Goal: Information Seeking & Learning: Find specific fact

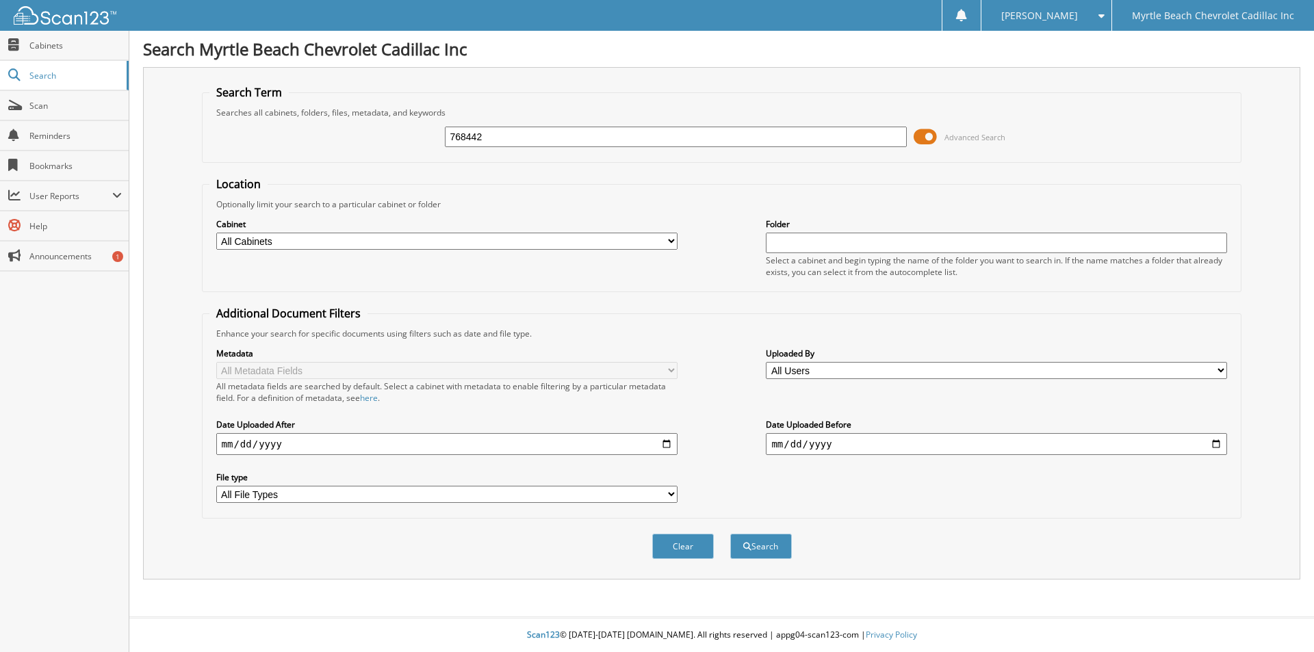
type input "768442"
click at [730, 534] on button "Search" at bounding box center [761, 546] width 62 height 25
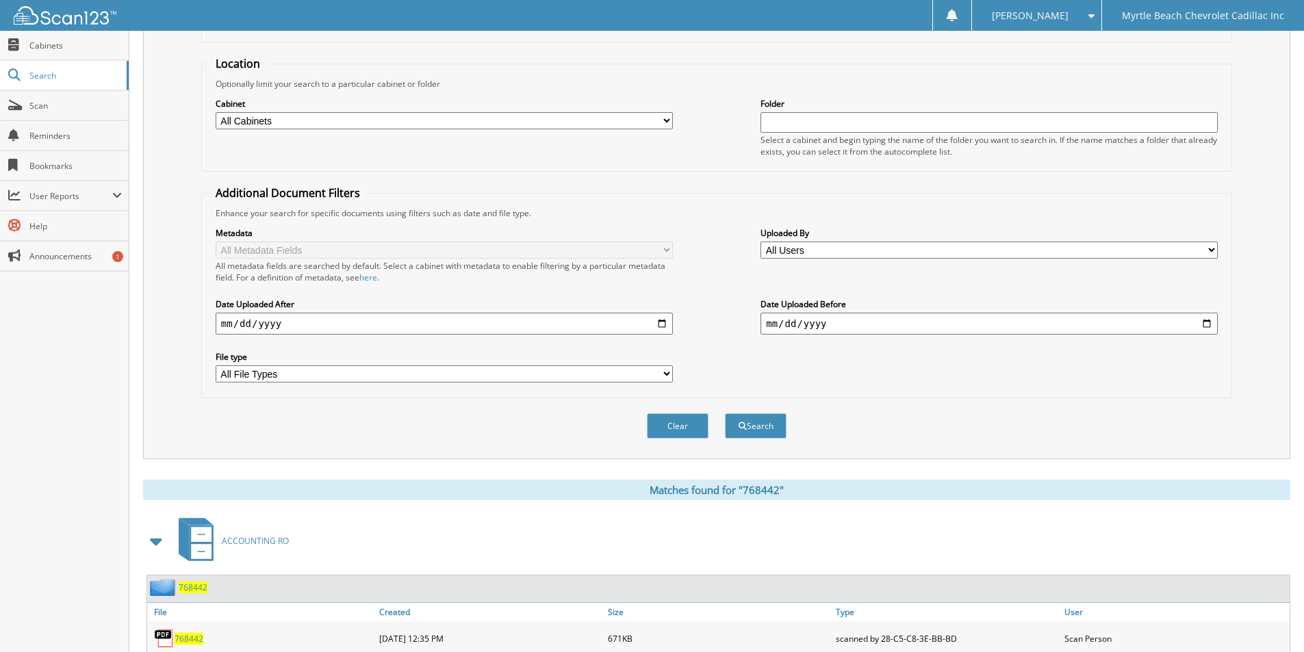
scroll to position [166, 0]
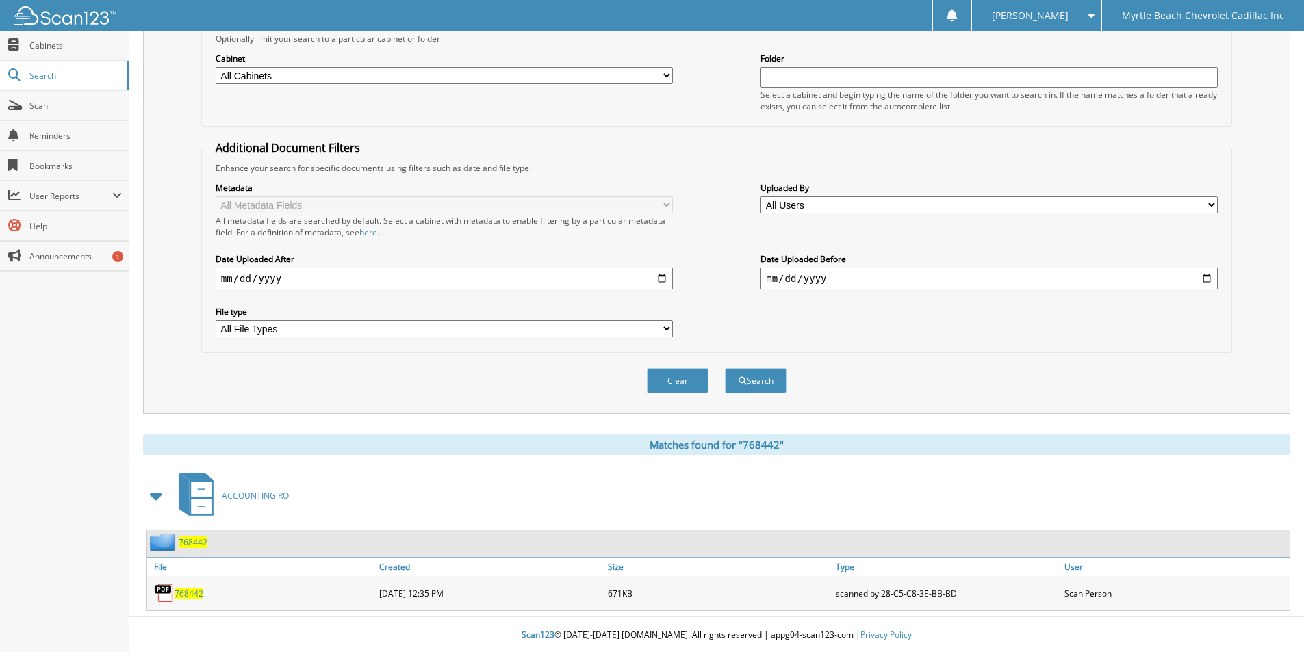
click at [193, 591] on span "768442" at bounding box center [189, 594] width 29 height 12
click at [179, 594] on span "768442" at bounding box center [189, 594] width 29 height 12
